Goal: Find contact information: Find contact information

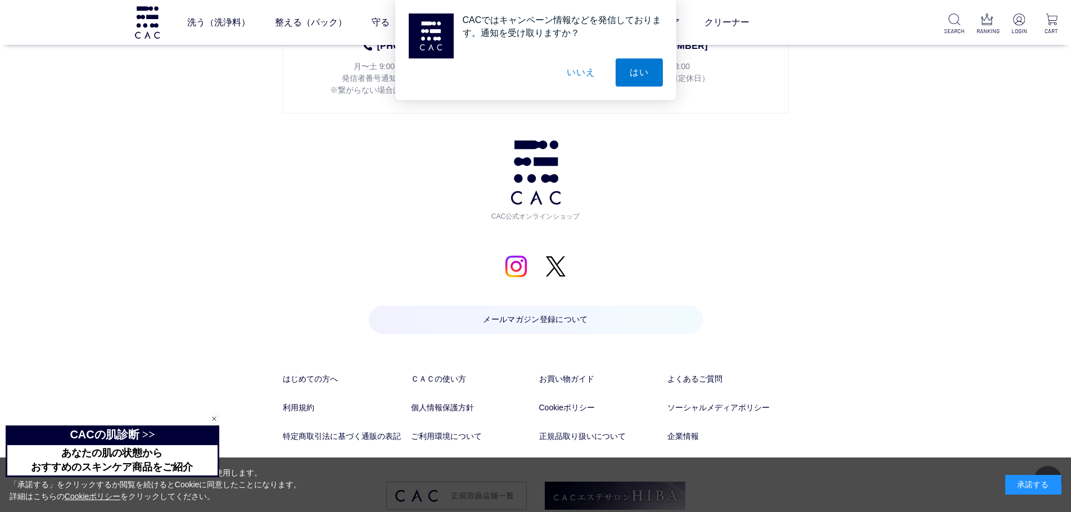
scroll to position [5921, 0]
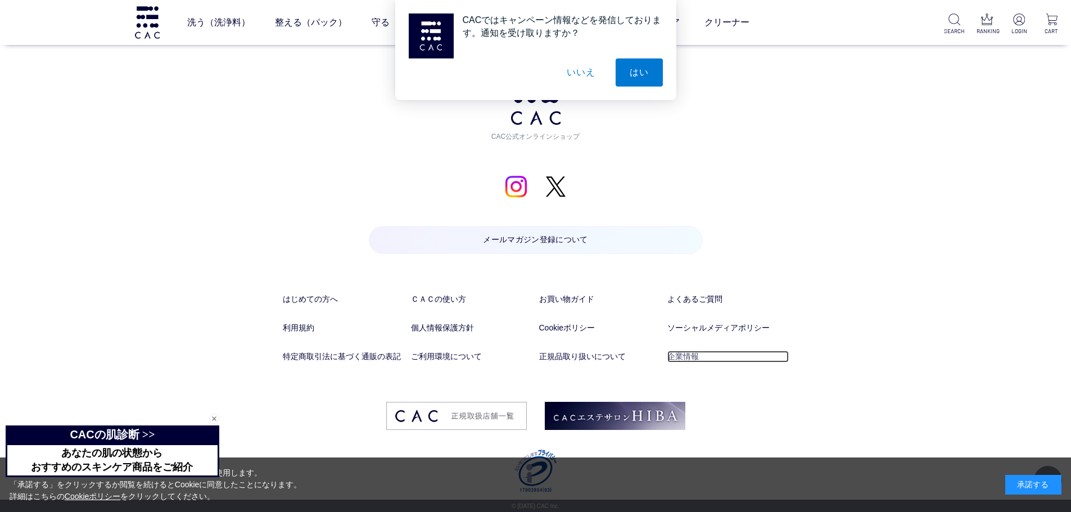
click at [683, 357] on link "企業情報" at bounding box center [728, 357] width 121 height 12
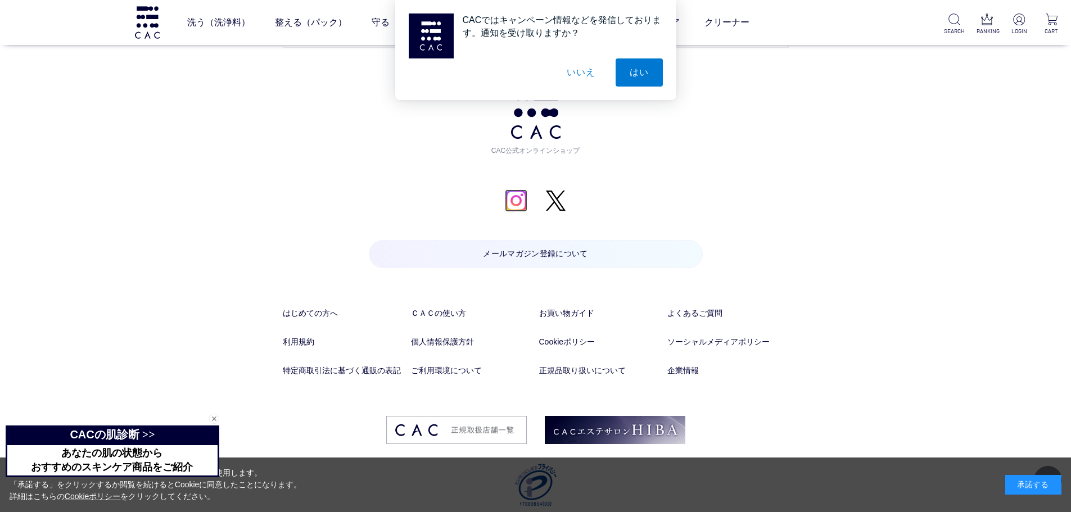
click at [518, 196] on img at bounding box center [516, 201] width 22 height 22
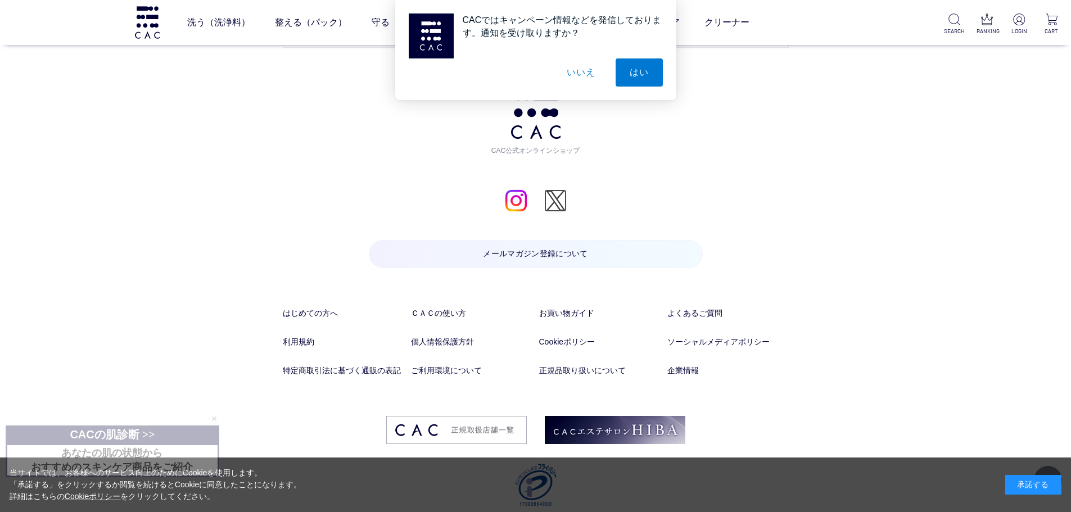
click at [562, 201] on img at bounding box center [555, 201] width 22 height 22
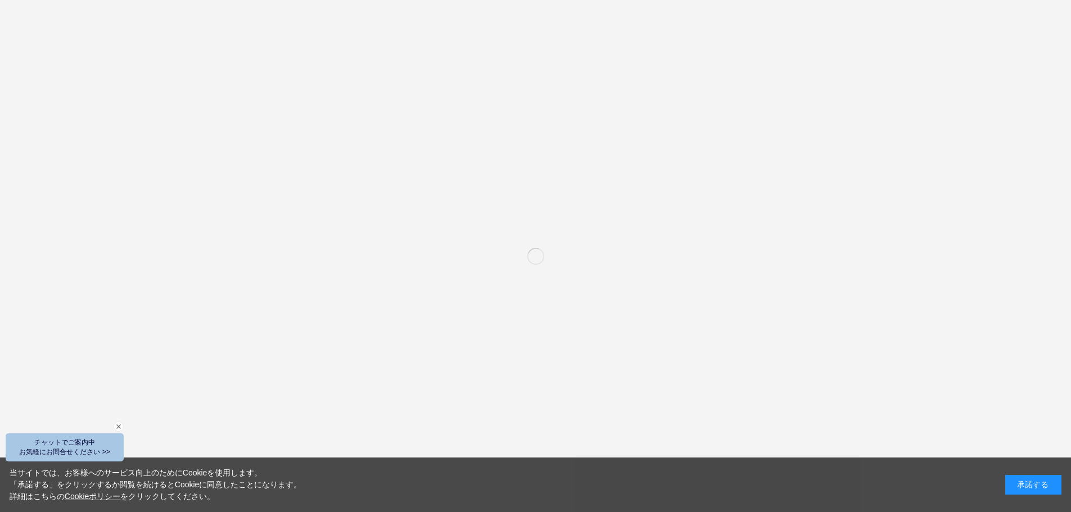
click at [1032, 483] on div "承諾する" at bounding box center [1033, 485] width 56 height 20
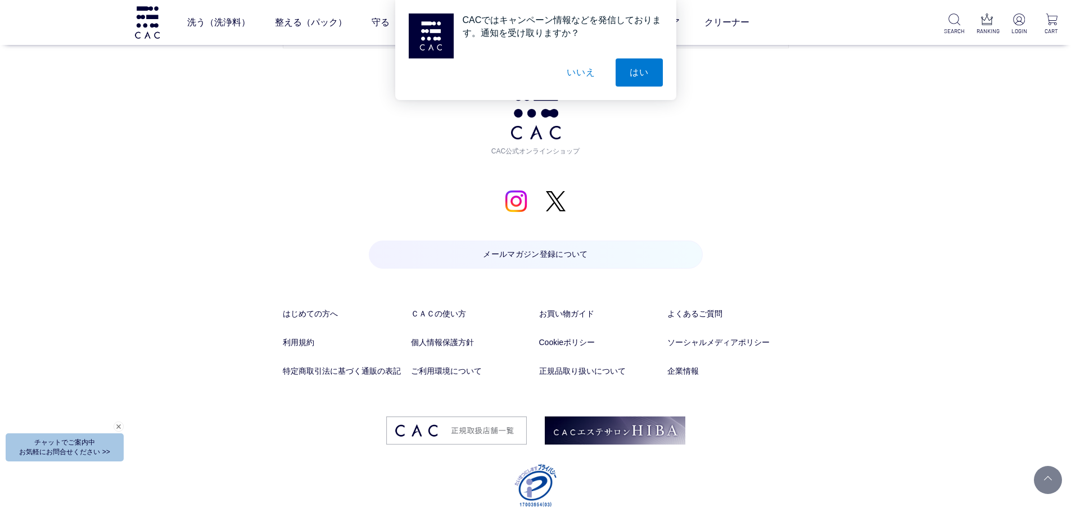
scroll to position [5921, 0]
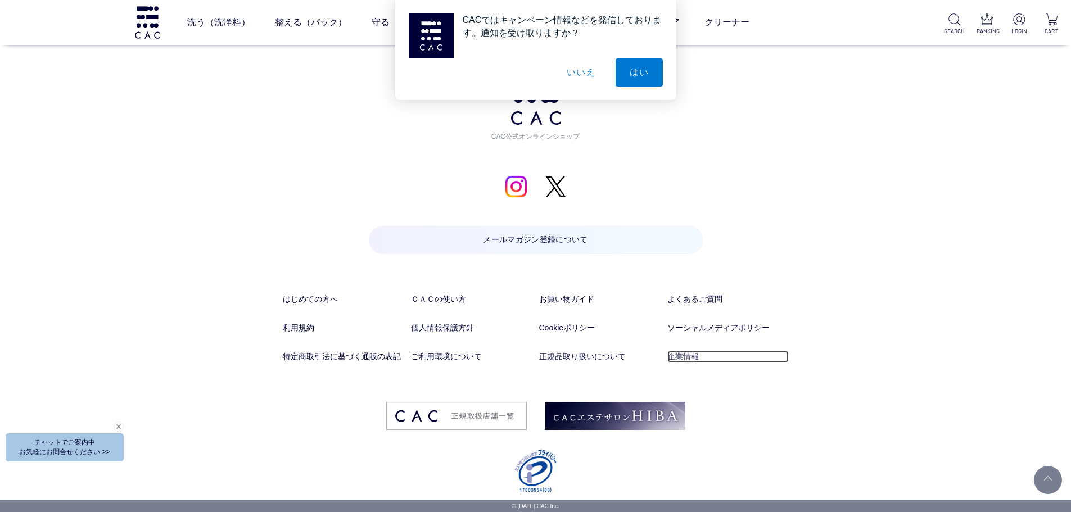
click at [678, 354] on link "企業情報" at bounding box center [728, 357] width 121 height 12
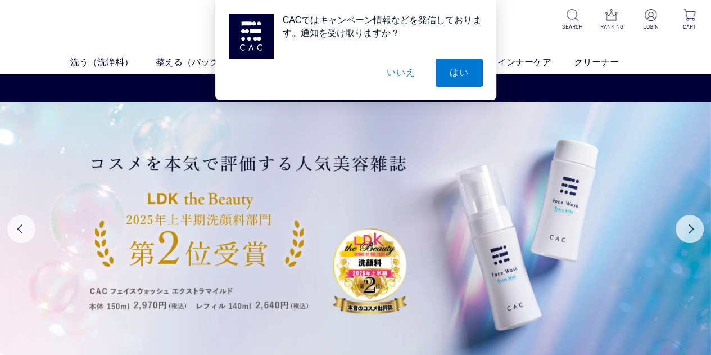
click at [408, 76] on button "いいえ" at bounding box center [401, 72] width 56 height 28
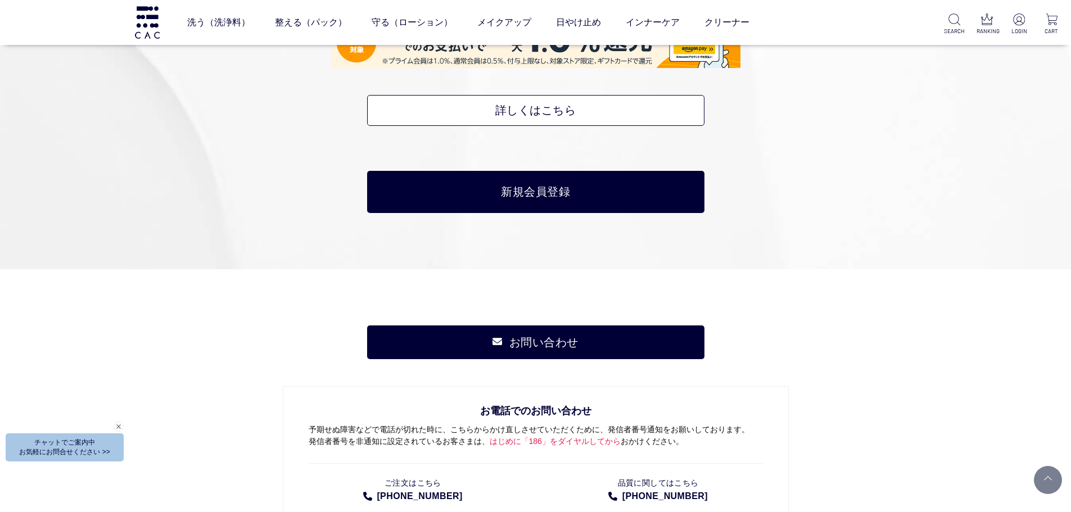
scroll to position [5921, 0]
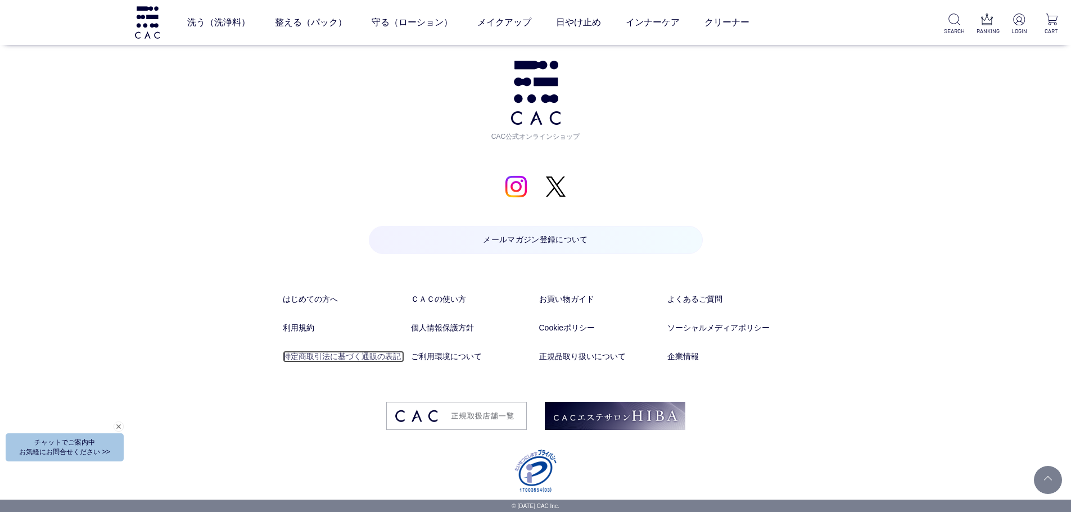
click at [364, 352] on link "特定商取引法に基づく通販の表記" at bounding box center [343, 357] width 121 height 12
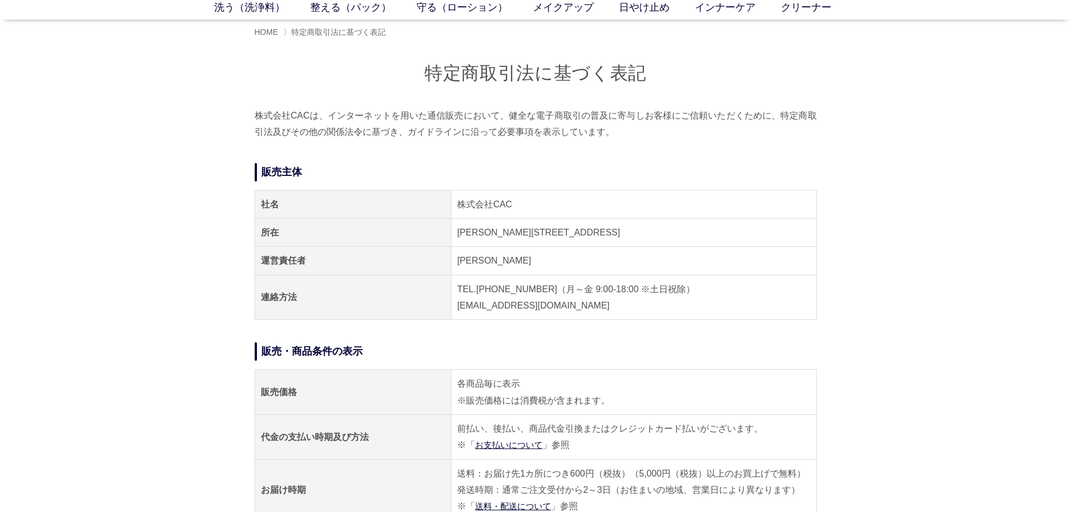
scroll to position [61, 0]
click at [530, 291] on td "TEL.[PHONE_NUMBER]（月～金 9:00-18:00 ※土日祝除） [EMAIL_ADDRESS][DOMAIN_NAME]" at bounding box center [634, 298] width 365 height 45
drag, startPoint x: 531, startPoint y: 290, endPoint x: 495, endPoint y: 287, distance: 36.1
click at [495, 287] on td "TEL.[PHONE_NUMBER]（月～金 9:00-18:00 ※土日祝除） [EMAIL_ADDRESS][DOMAIN_NAME]" at bounding box center [634, 298] width 365 height 45
drag, startPoint x: 533, startPoint y: 290, endPoint x: 477, endPoint y: 285, distance: 55.3
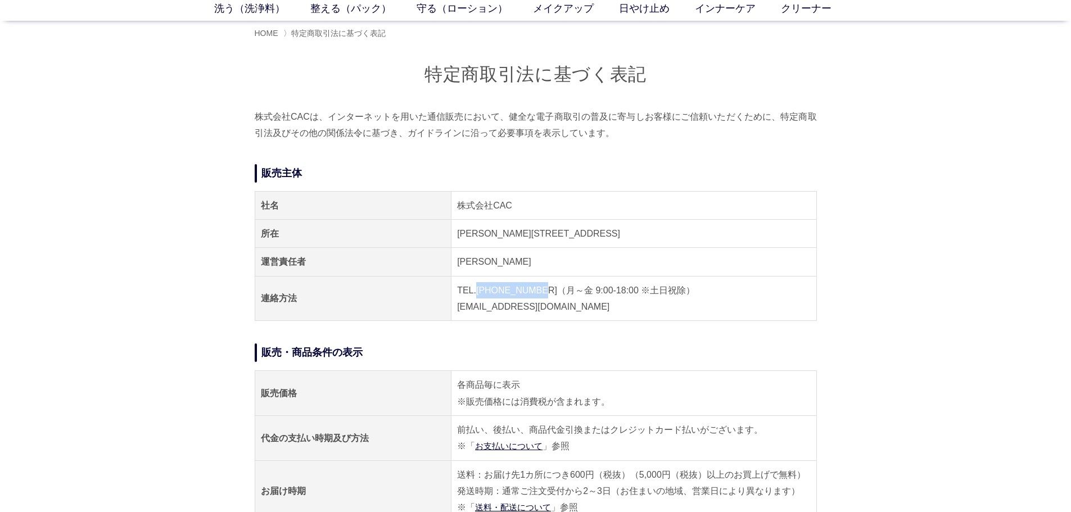
click at [477, 285] on td "TEL.[PHONE_NUMBER]（月～金 9:00-18:00 ※土日祝除） [EMAIL_ADDRESS][DOMAIN_NAME]" at bounding box center [634, 298] width 365 height 45
copy td "[PHONE_NUMBER]"
drag, startPoint x: 518, startPoint y: 203, endPoint x: 440, endPoint y: 210, distance: 77.9
click at [440, 210] on tr "社名 株式会社CAC" at bounding box center [536, 205] width 562 height 28
copy tr "社名 株式会社CAC"
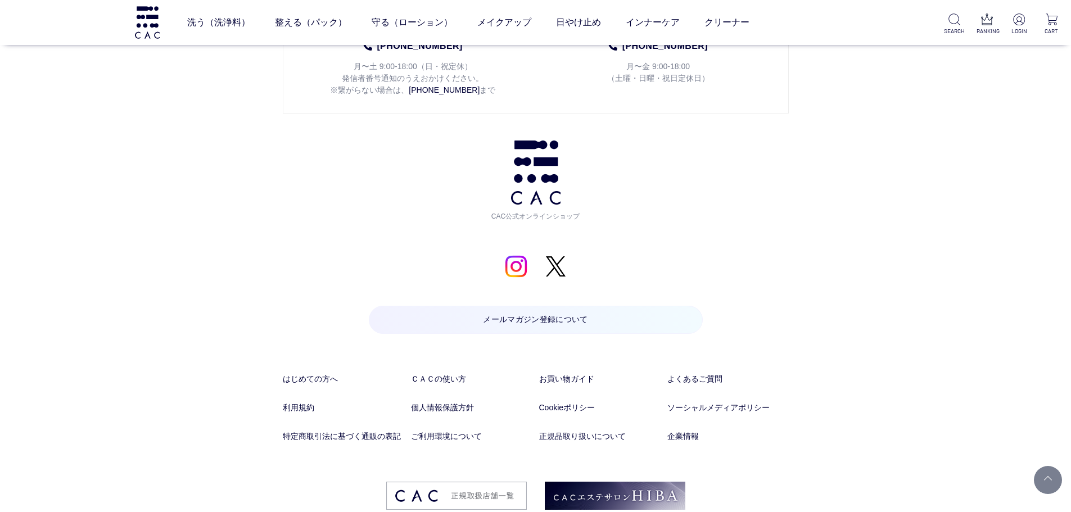
scroll to position [1371, 0]
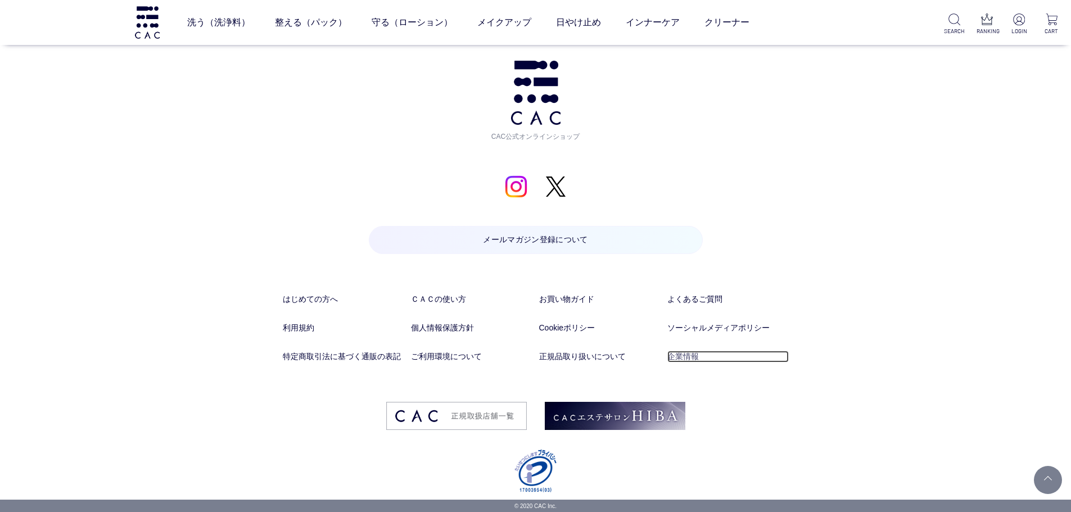
click at [696, 356] on link "企業情報" at bounding box center [728, 357] width 121 height 12
